Goal: Use online tool/utility: Use online tool/utility

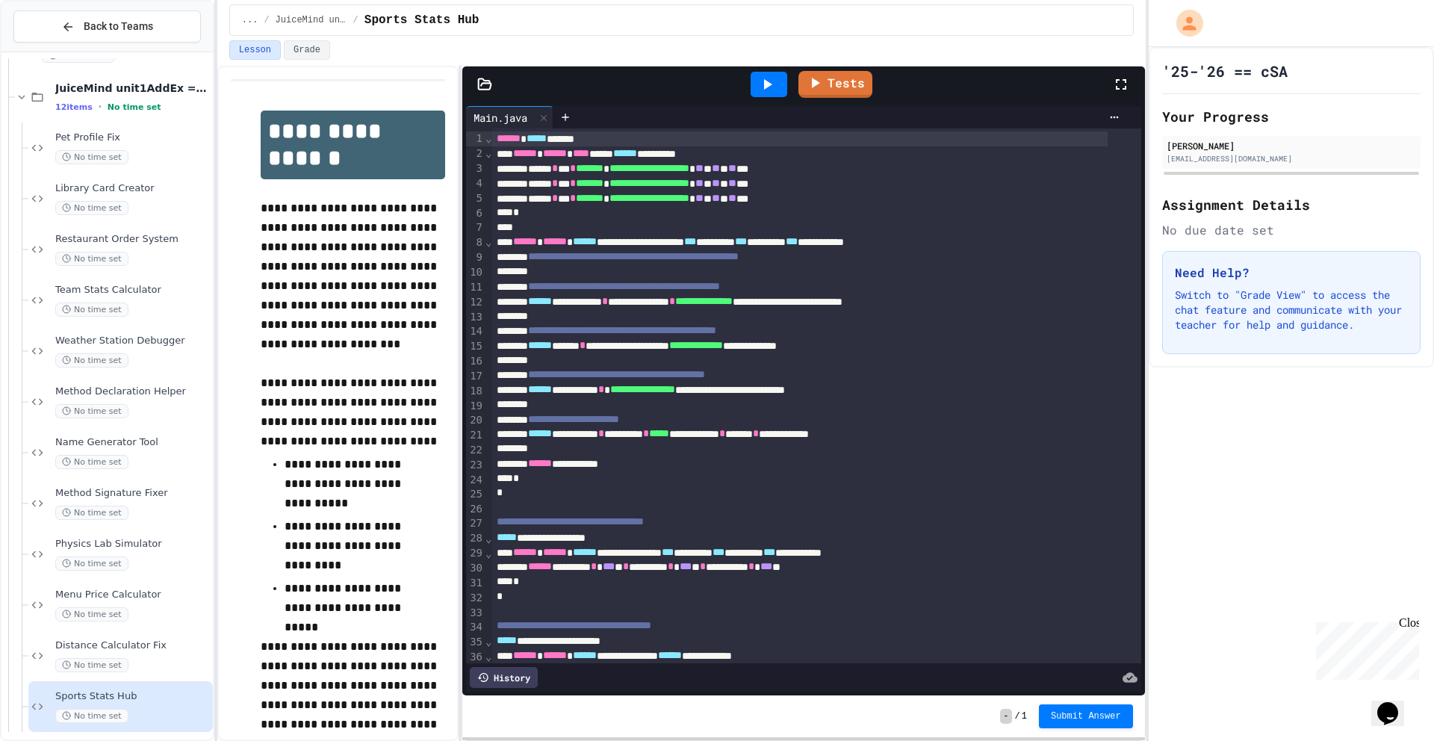
scroll to position [206, 0]
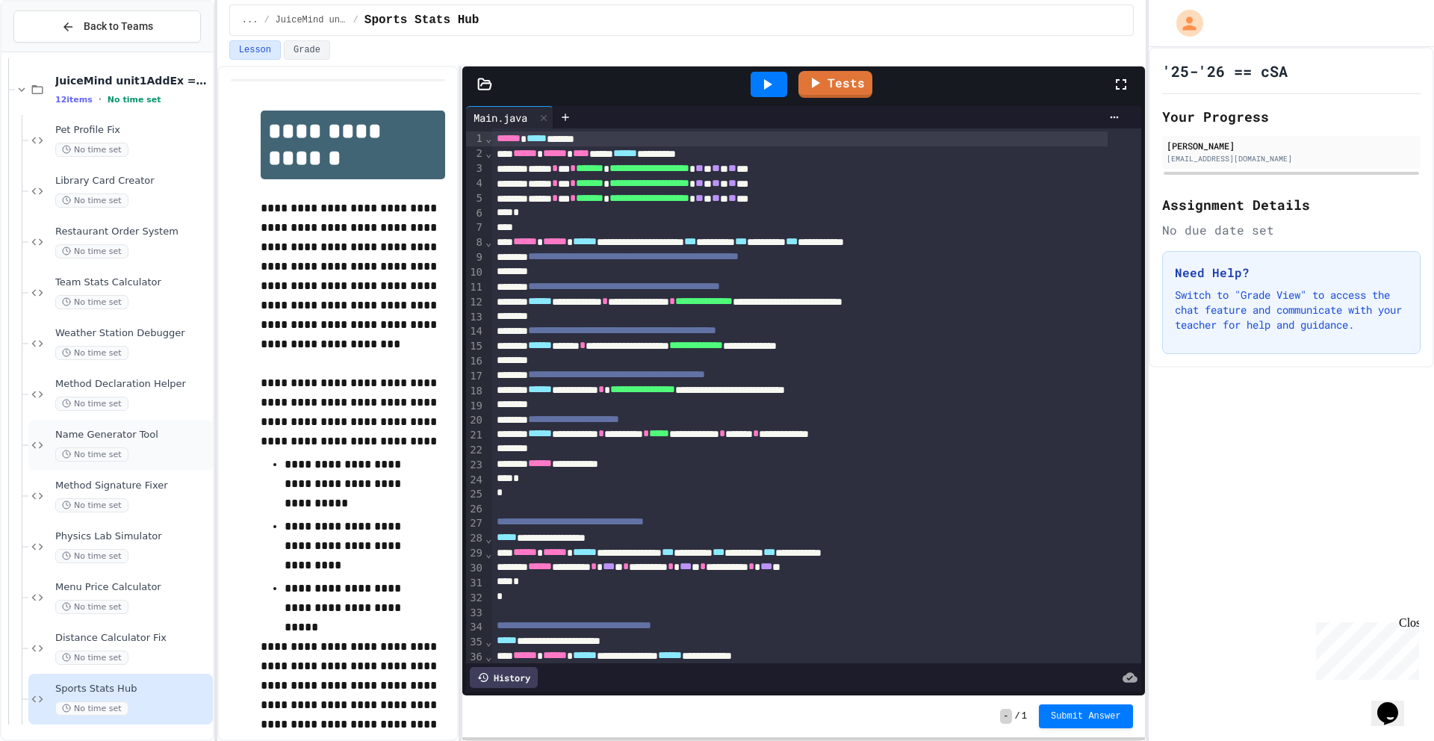
click at [143, 432] on span "Name Generator Tool" at bounding box center [132, 435] width 155 height 13
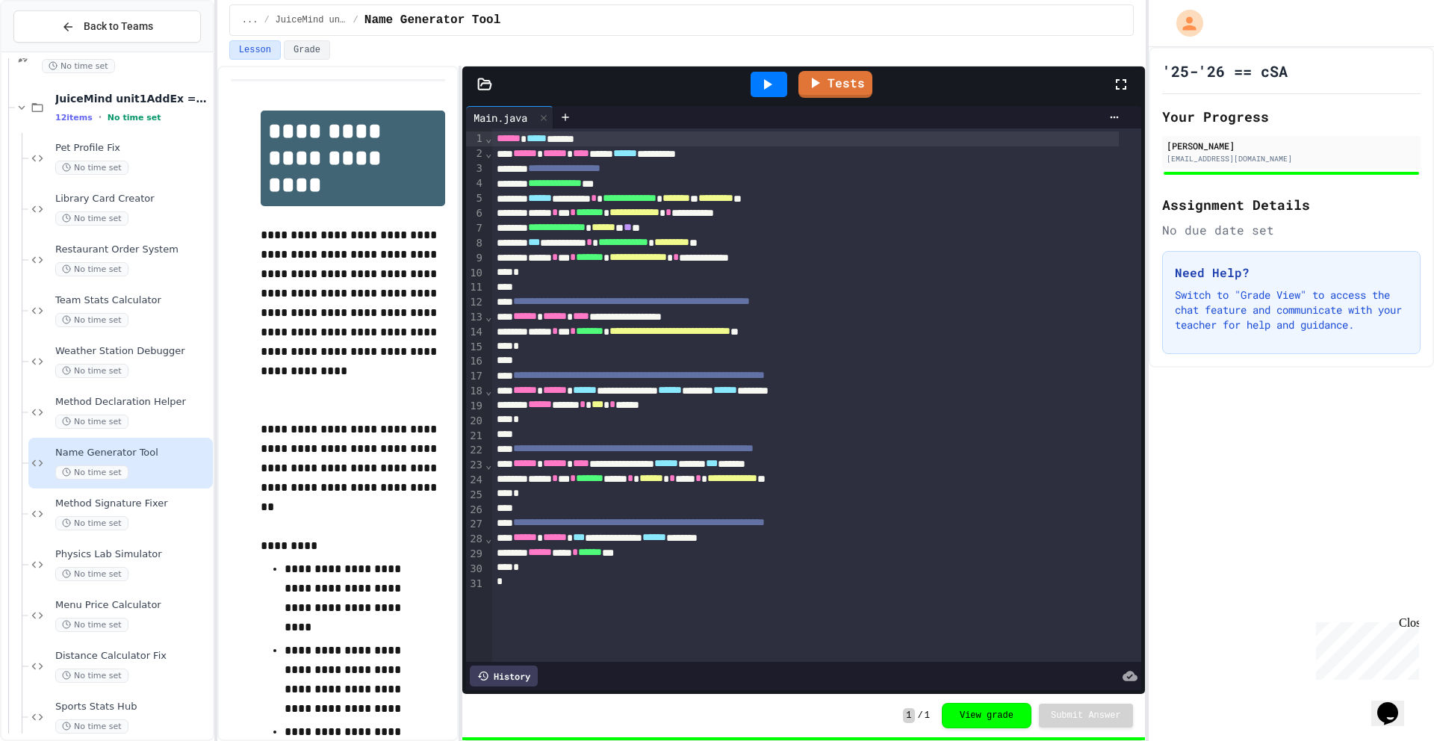
scroll to position [3, 0]
